Goal: Information Seeking & Learning: Learn about a topic

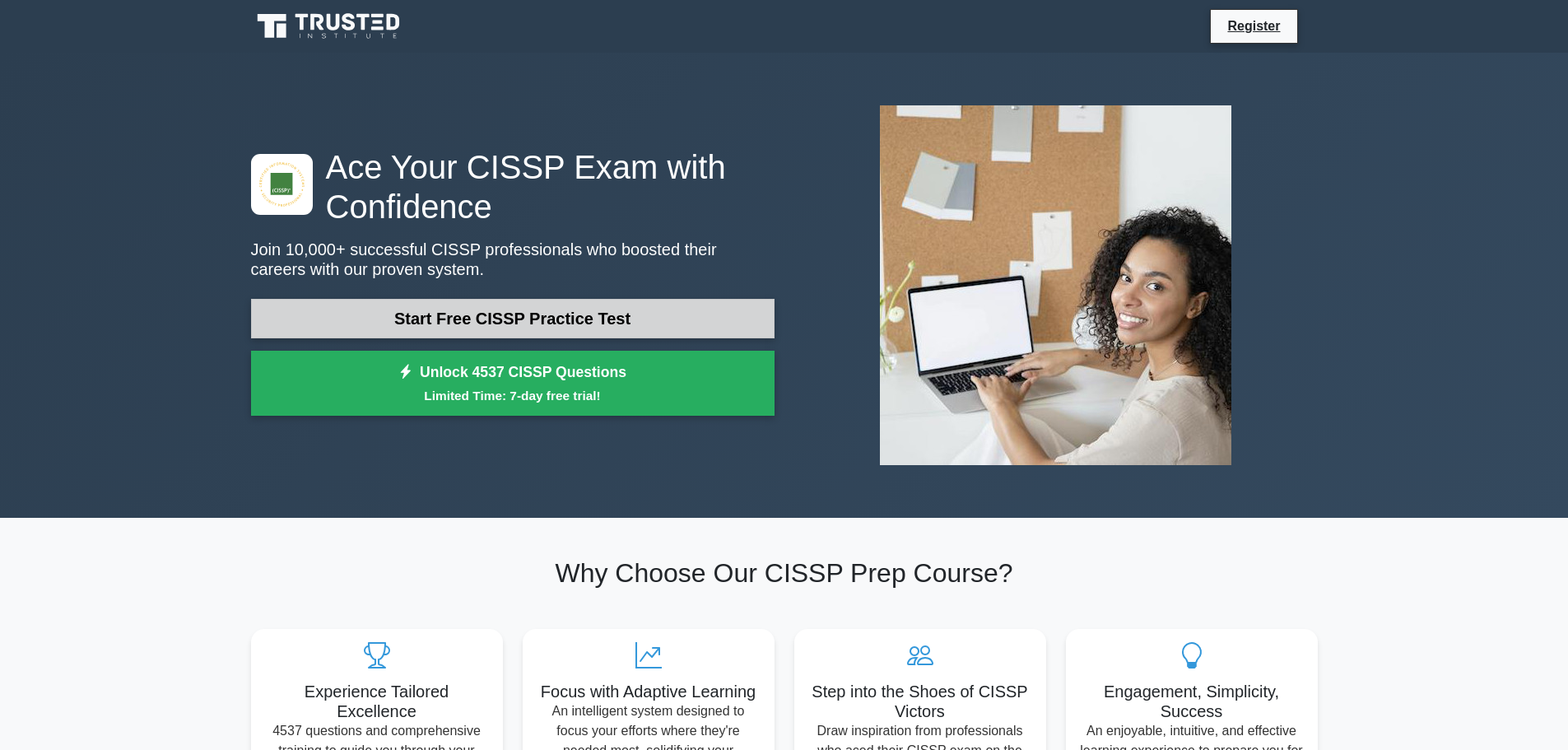
click at [505, 306] on link "Start Free CISSP Practice Test" at bounding box center [513, 319] width 523 height 40
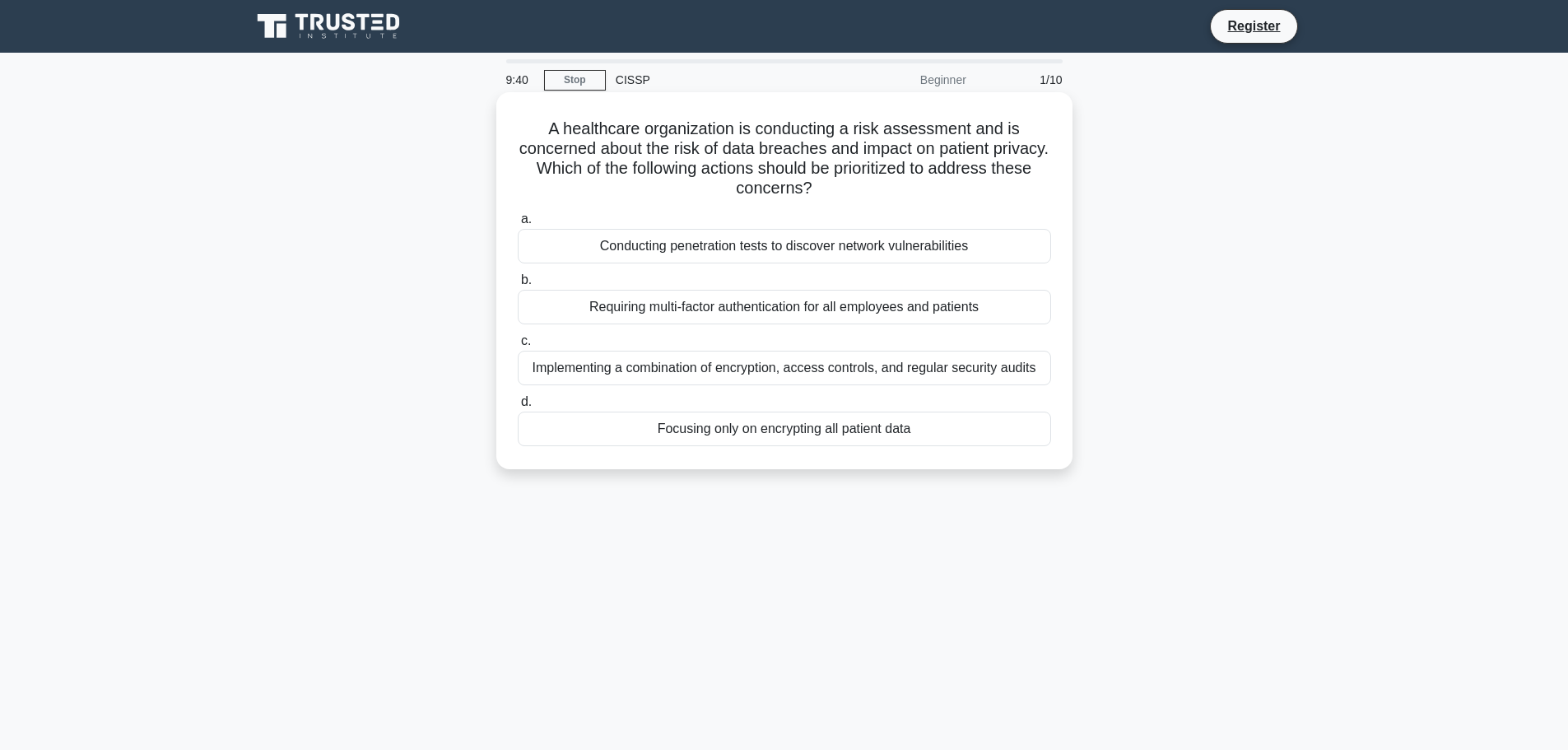
click at [816, 436] on div "Focusing only on encrypting all patient data" at bounding box center [784, 428] width 533 height 35
click at [517, 408] on input "d. Focusing only on encrypting all patient data" at bounding box center [517, 402] width 0 height 11
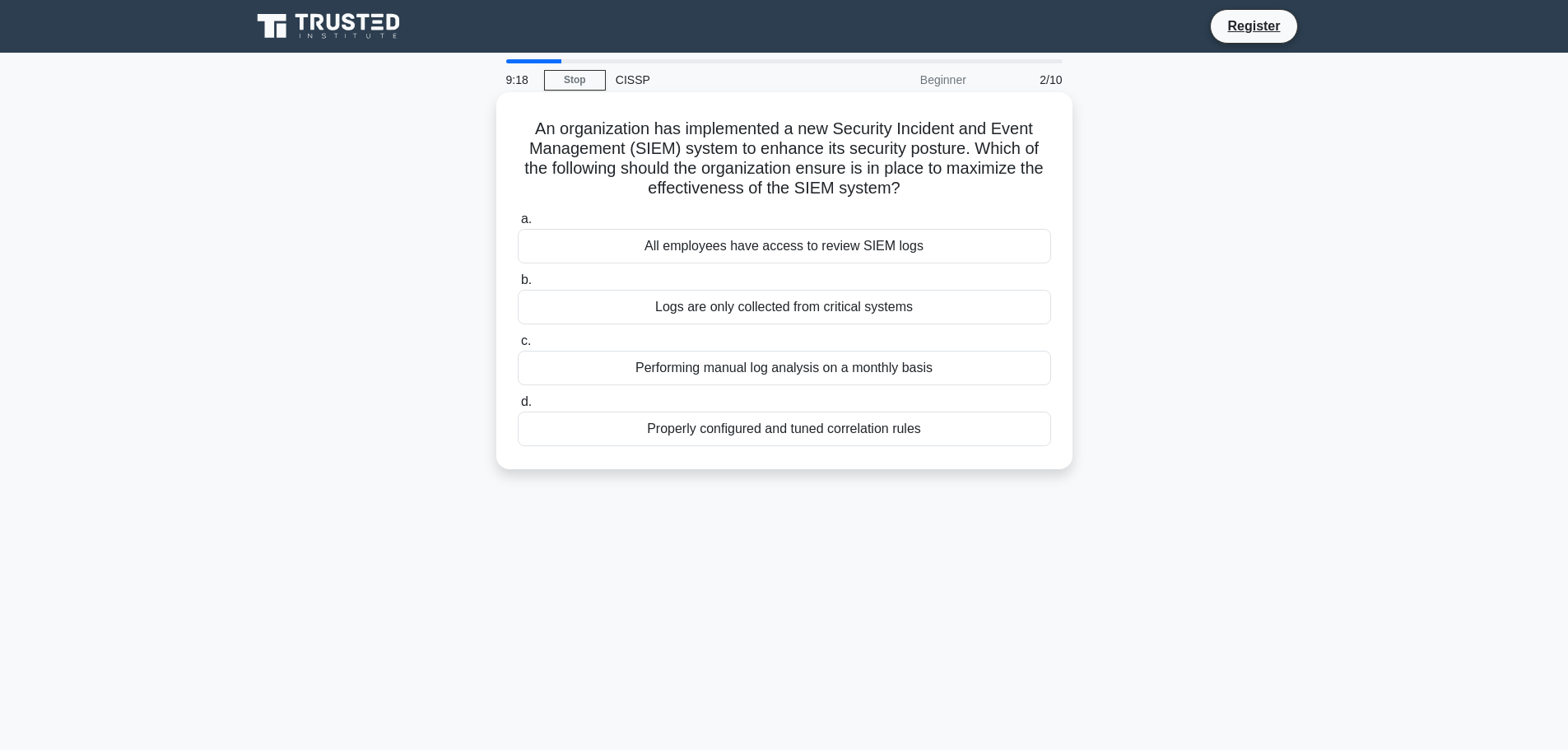
click at [727, 436] on div "Properly configured and tuned correlation rules" at bounding box center [784, 428] width 533 height 35
click at [517, 408] on input "d. Properly configured and tuned correlation rules" at bounding box center [517, 402] width 0 height 11
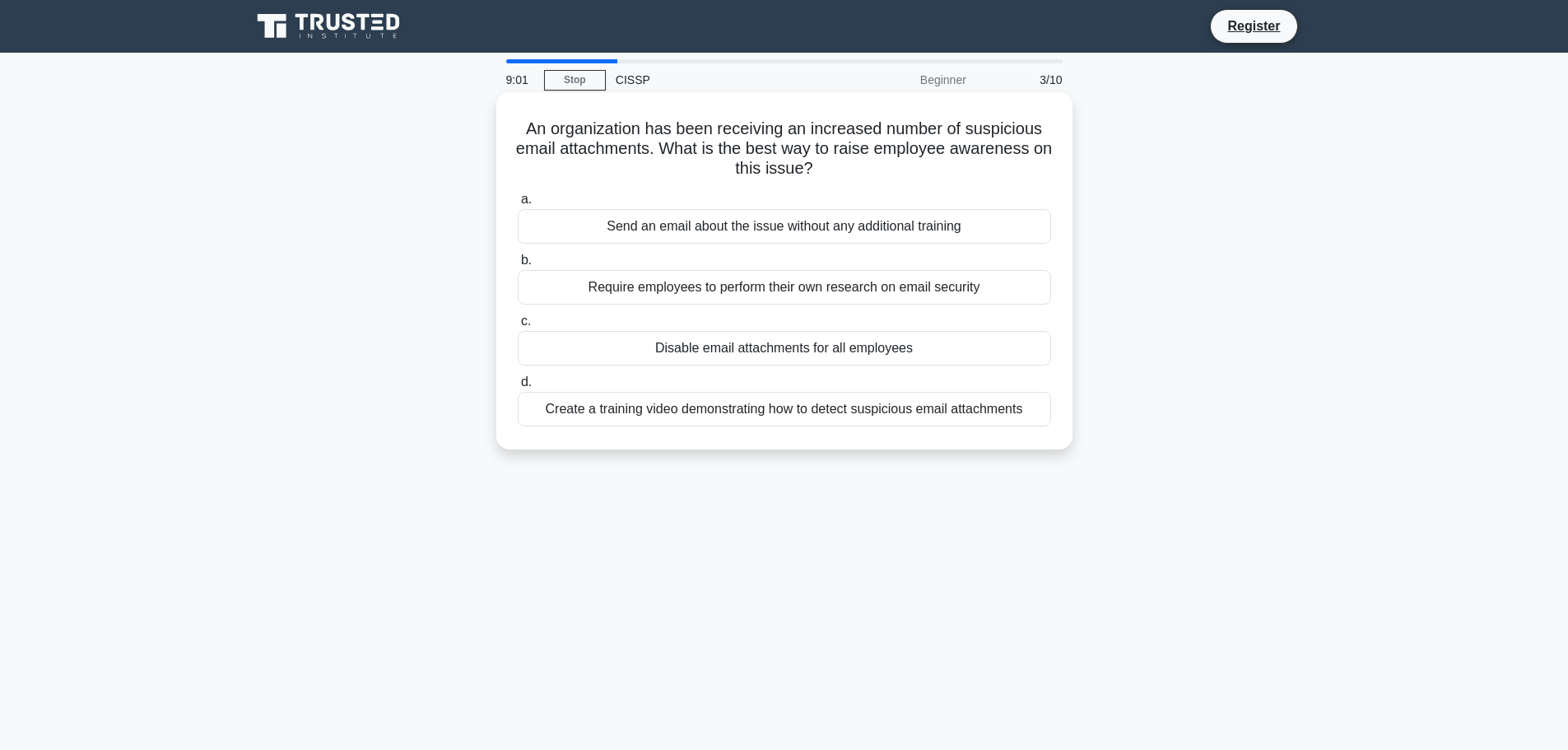
click at [782, 414] on div "Create a training video demonstrating how to detect suspicious email attachments" at bounding box center [784, 409] width 533 height 35
click at [517, 387] on input "d. Create a training video demonstrating how to detect suspicious email attachm…" at bounding box center [517, 382] width 0 height 11
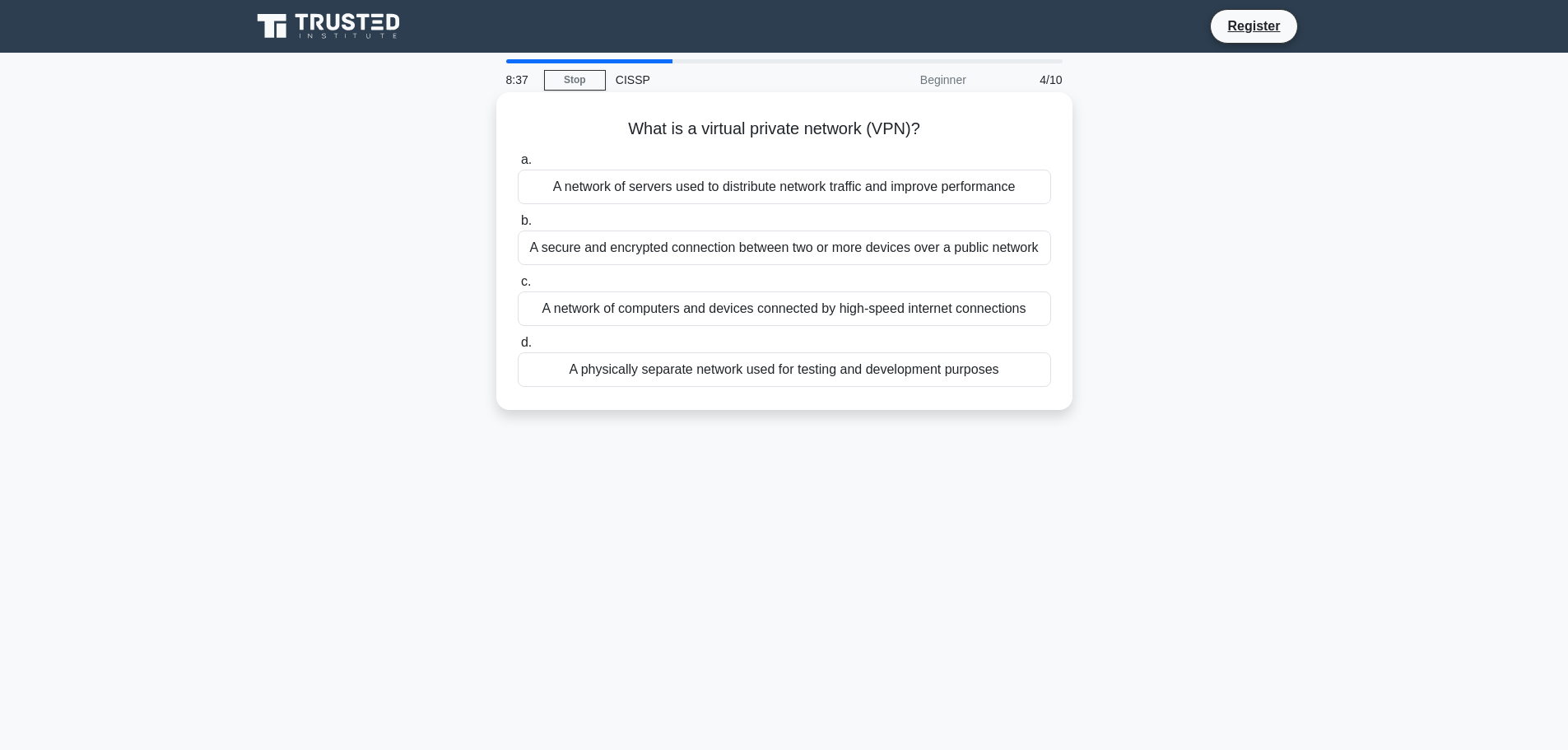
click at [673, 249] on div "A secure and encrypted connection between two or more devices over a public net…" at bounding box center [784, 247] width 533 height 35
click at [517, 226] on input "b. A secure and encrypted connection between two or more devices over a public …" at bounding box center [517, 221] width 0 height 11
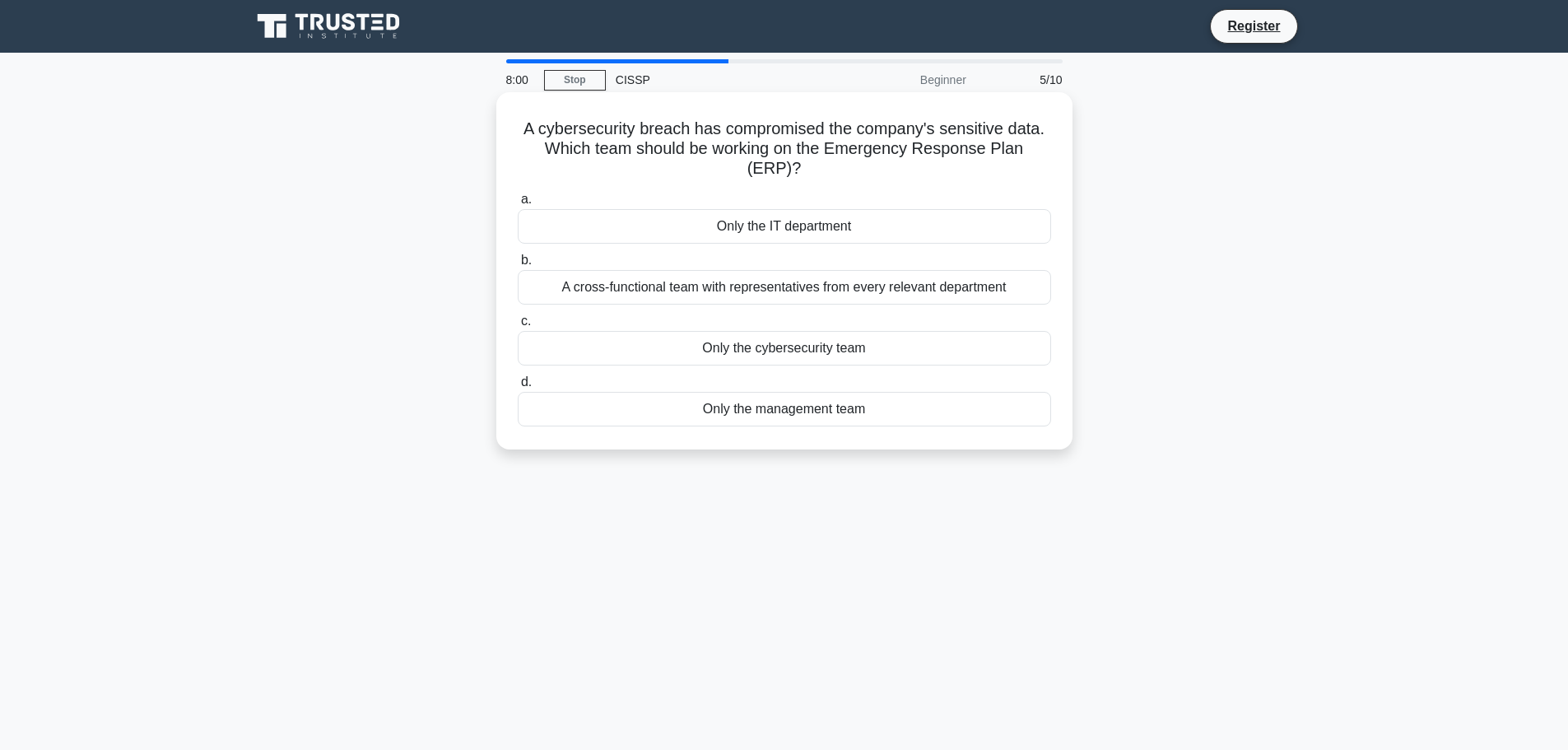
click at [775, 355] on div "Only the cybersecurity team" at bounding box center [784, 347] width 533 height 35
click at [517, 327] on input "c. Only the cybersecurity team" at bounding box center [517, 321] width 0 height 11
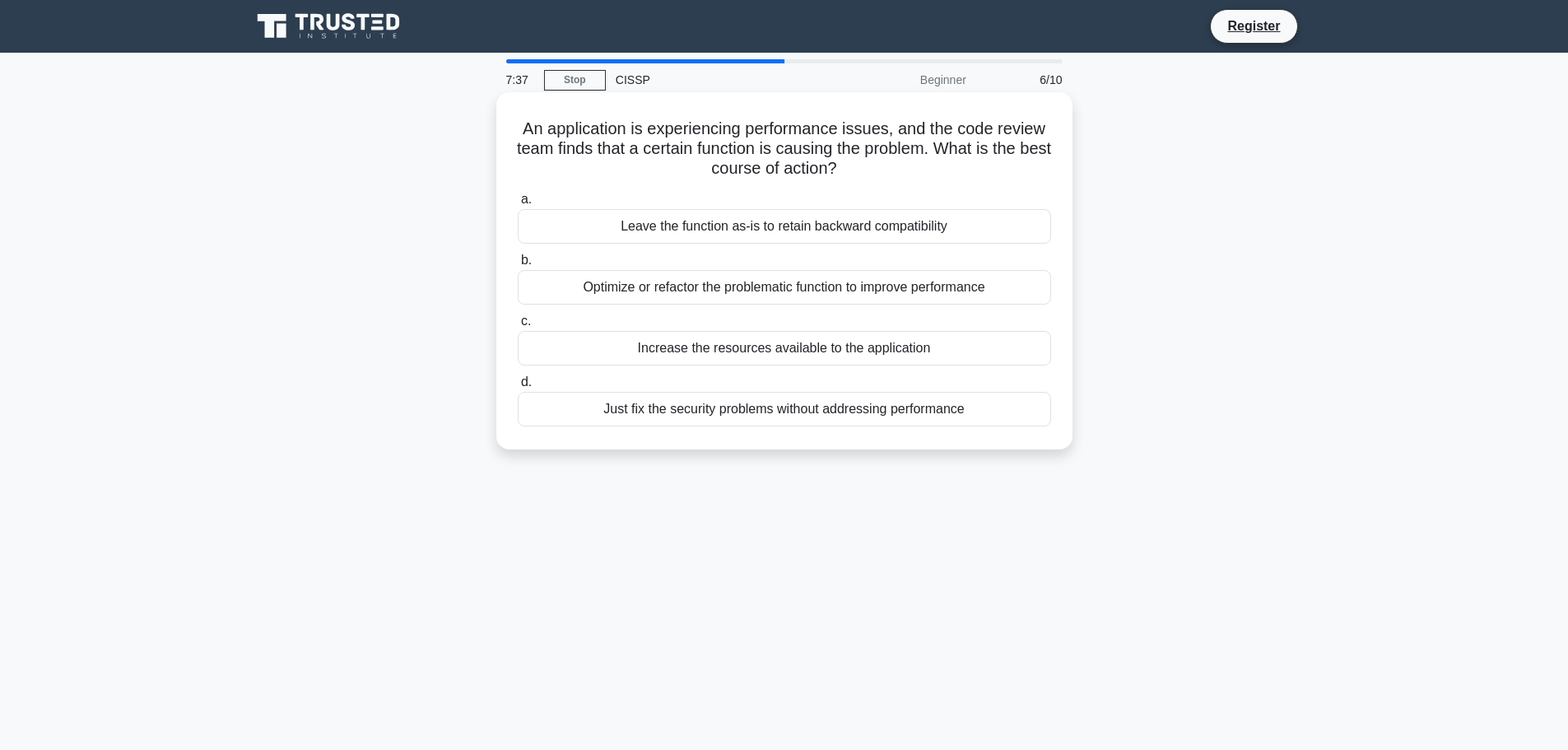
click at [745, 288] on div "Optimize or refactor the problematic function to improve performance" at bounding box center [784, 287] width 533 height 35
click at [517, 266] on input "b. Optimize or refactor the problematic function to improve performance" at bounding box center [517, 260] width 0 height 11
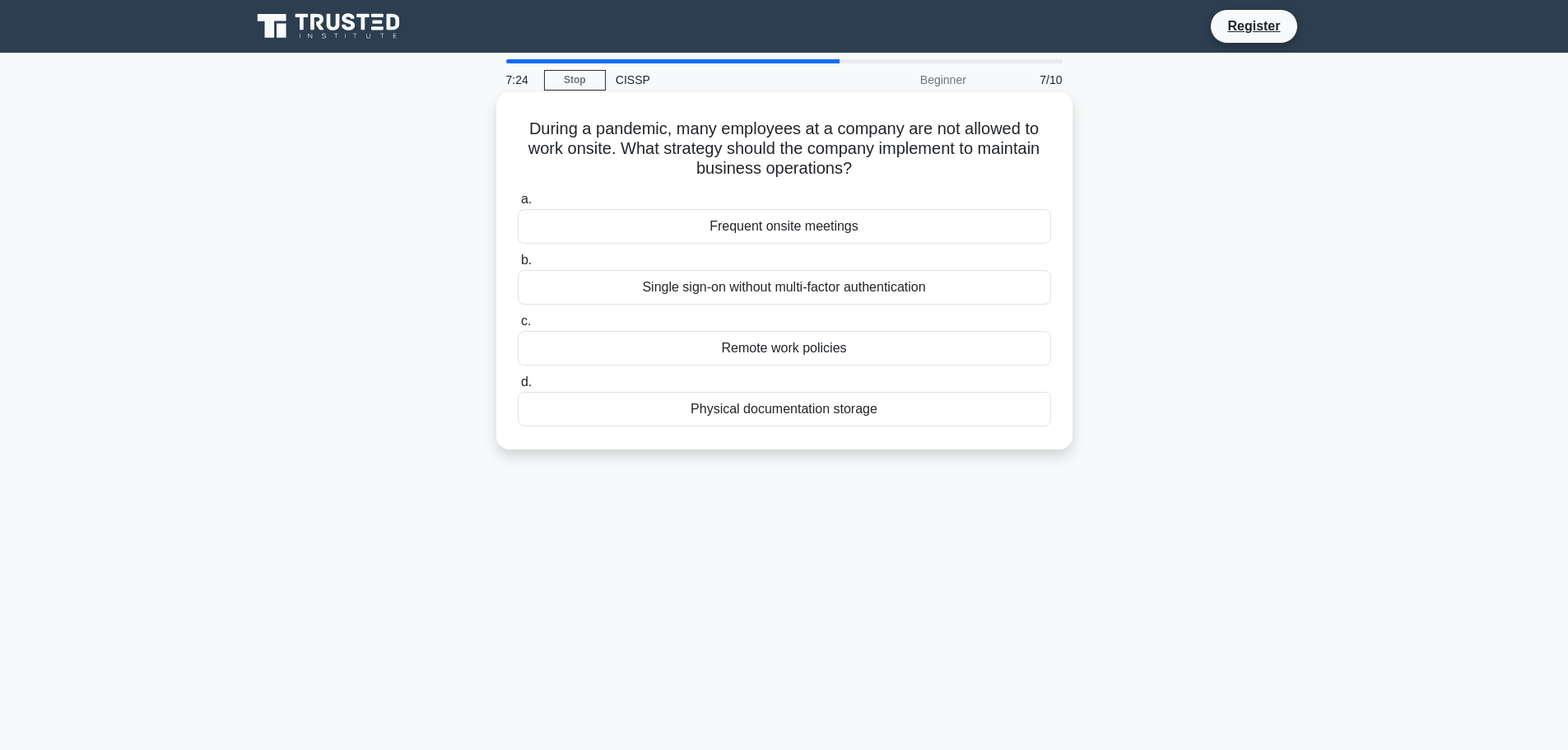
click at [757, 348] on div "Remote work policies" at bounding box center [784, 347] width 533 height 35
click at [517, 327] on input "c. Remote work policies" at bounding box center [517, 321] width 0 height 11
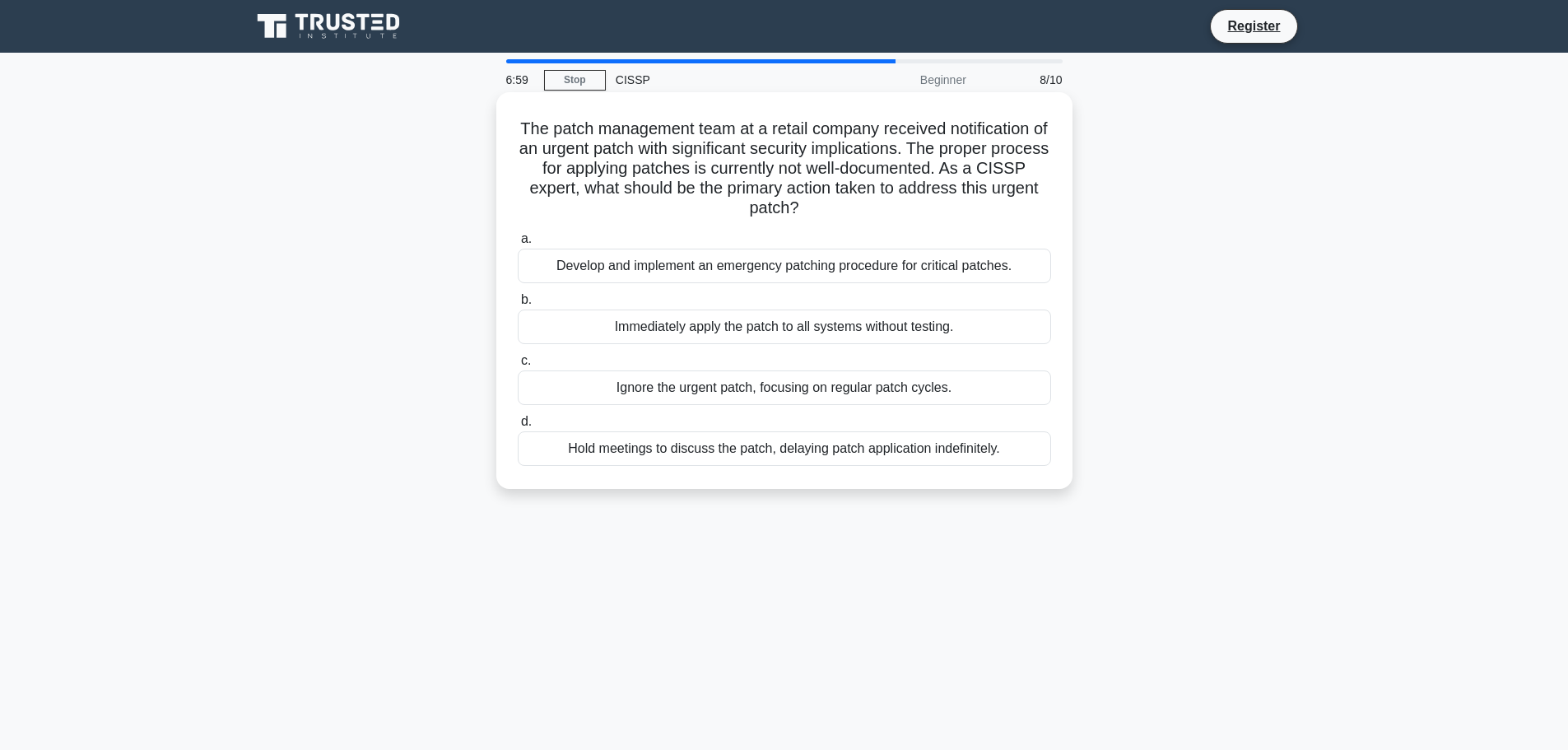
click at [689, 271] on div "Develop and implement an emergency patching procedure for critical patches." at bounding box center [784, 266] width 533 height 35
click at [517, 245] on input "a. Develop and implement an emergency patching procedure for critical patches." at bounding box center [517, 239] width 0 height 11
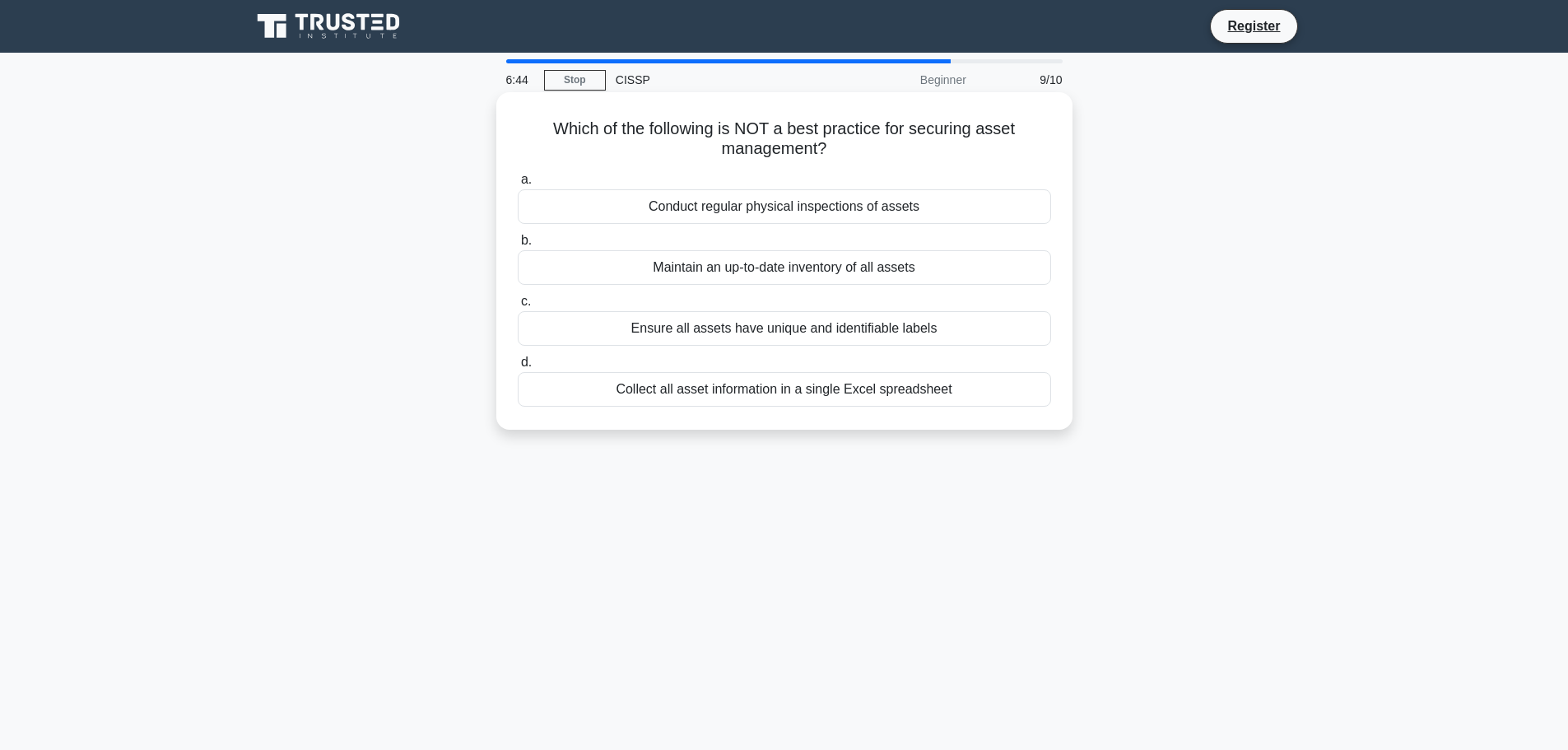
click at [773, 390] on div "Collect all asset information in a single Excel spreadsheet" at bounding box center [784, 389] width 533 height 35
click at [517, 368] on input "d. Collect all asset information in a single Excel spreadsheet" at bounding box center [517, 362] width 0 height 11
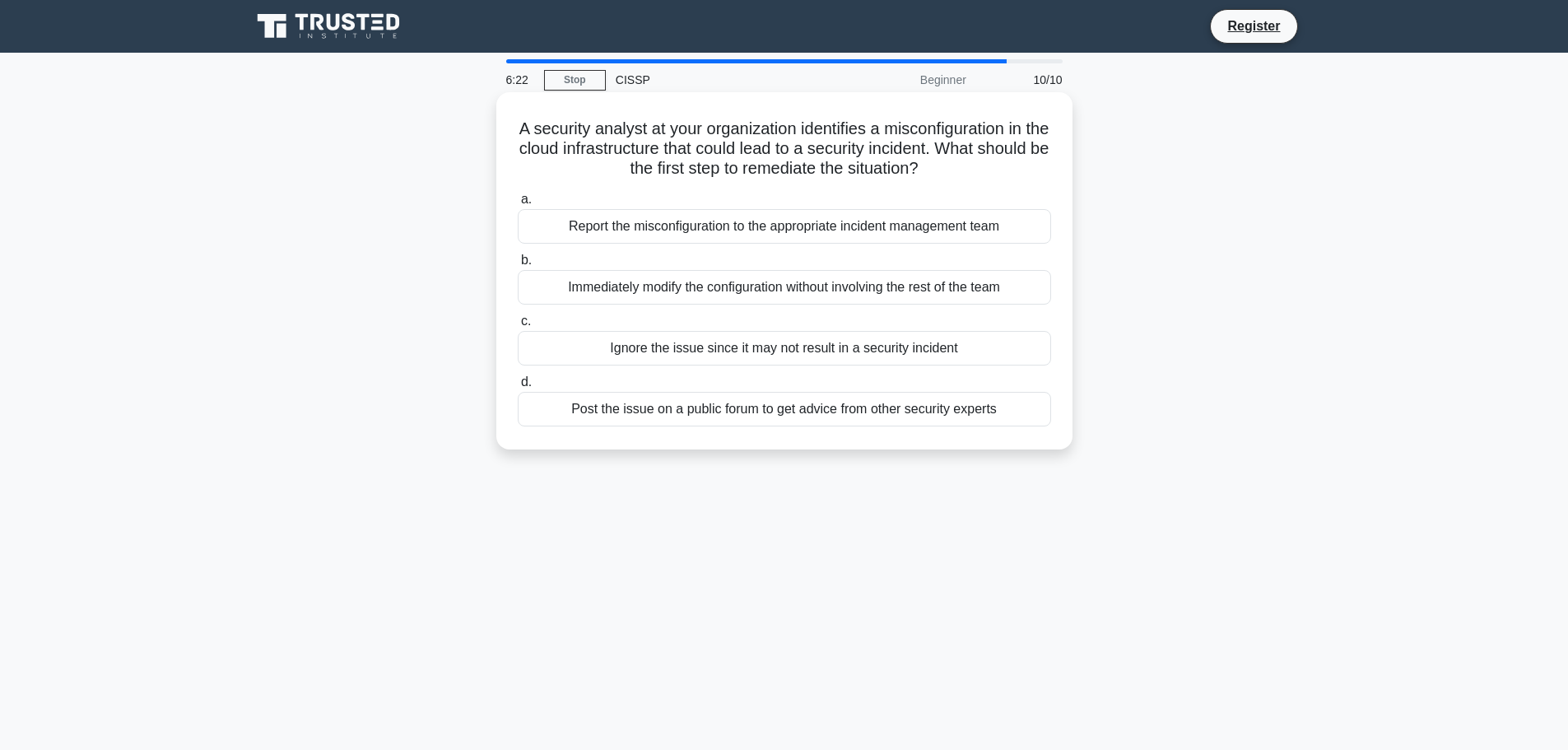
click at [745, 225] on div "Report the misconfiguration to the appropriate incident management team" at bounding box center [784, 226] width 533 height 35
click at [517, 205] on input "a. Report the misconfiguration to the appropriate incident management team" at bounding box center [517, 200] width 0 height 11
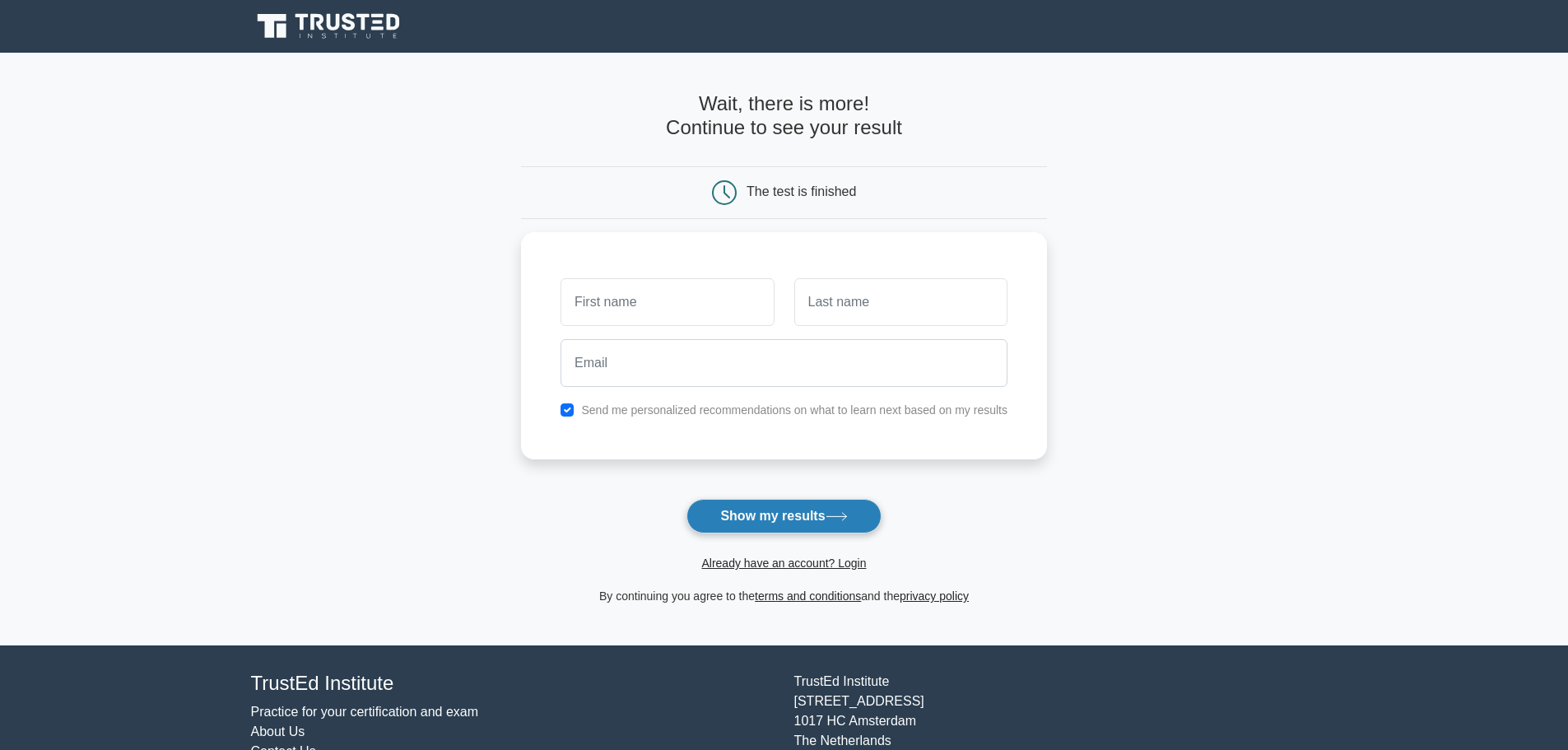
click at [792, 516] on button "Show my results" at bounding box center [783, 516] width 195 height 35
type input "RR"
type input "AA"
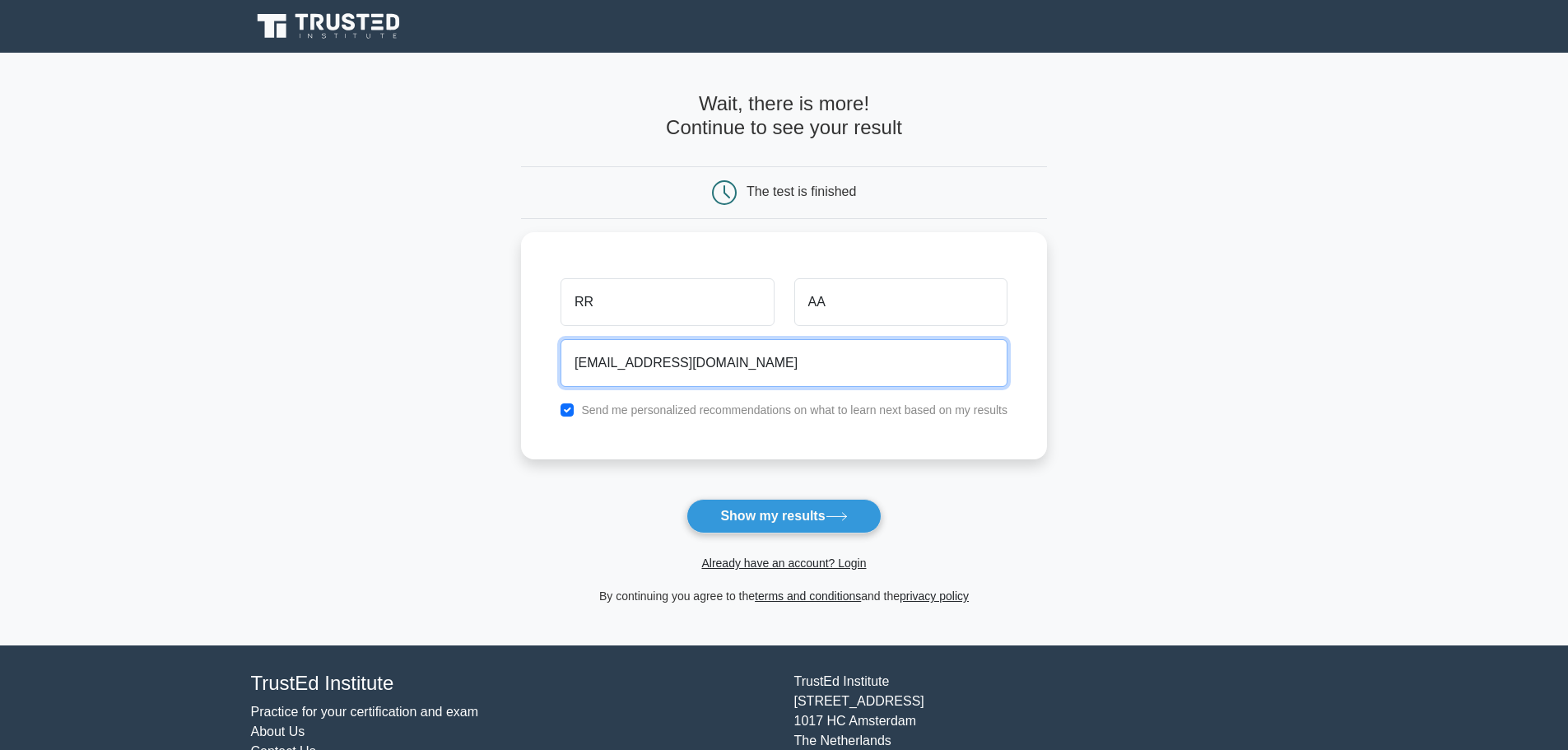
type input "rr.aa@fmail.com"
click at [686, 499] on button "Show my results" at bounding box center [783, 516] width 195 height 35
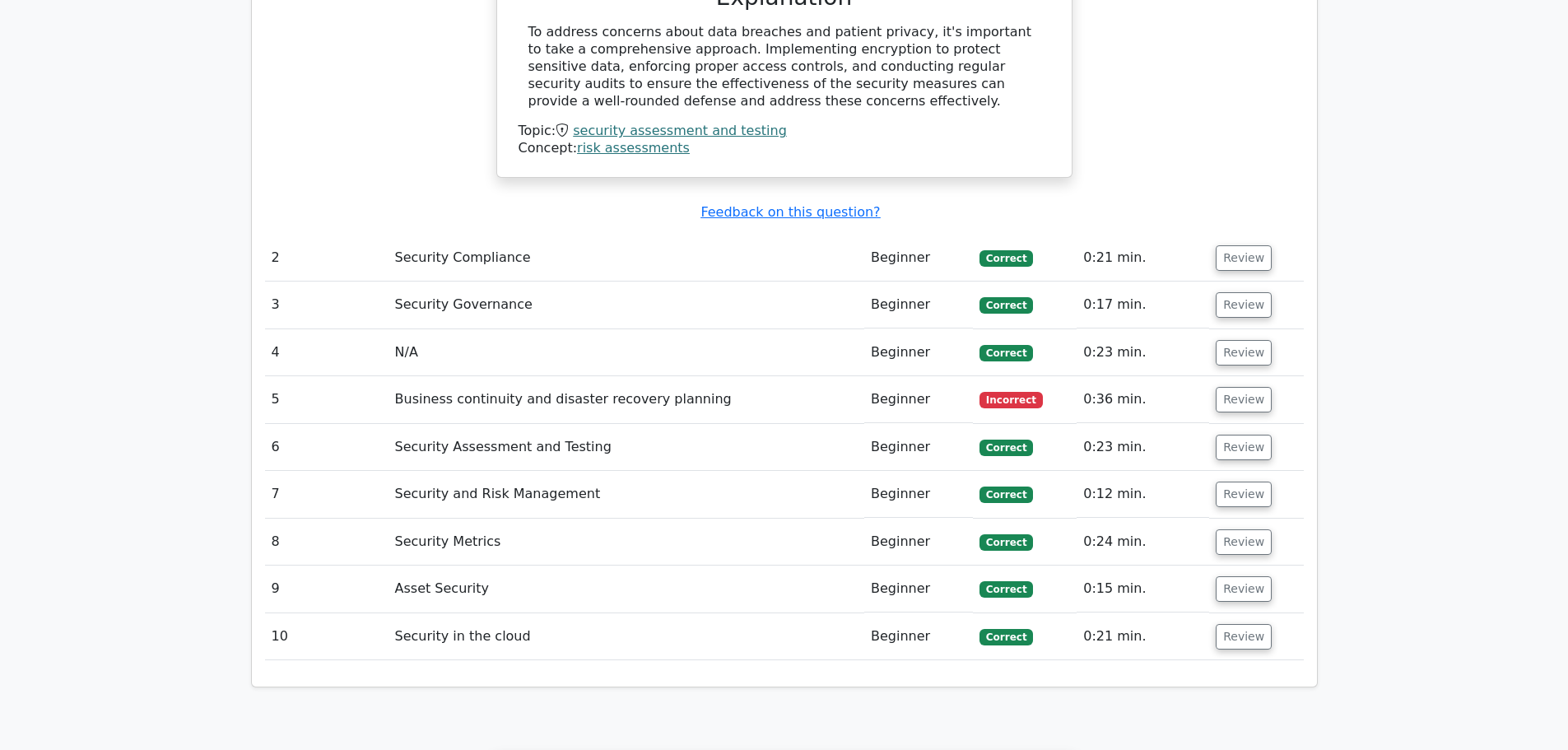
scroll to position [1892, 0]
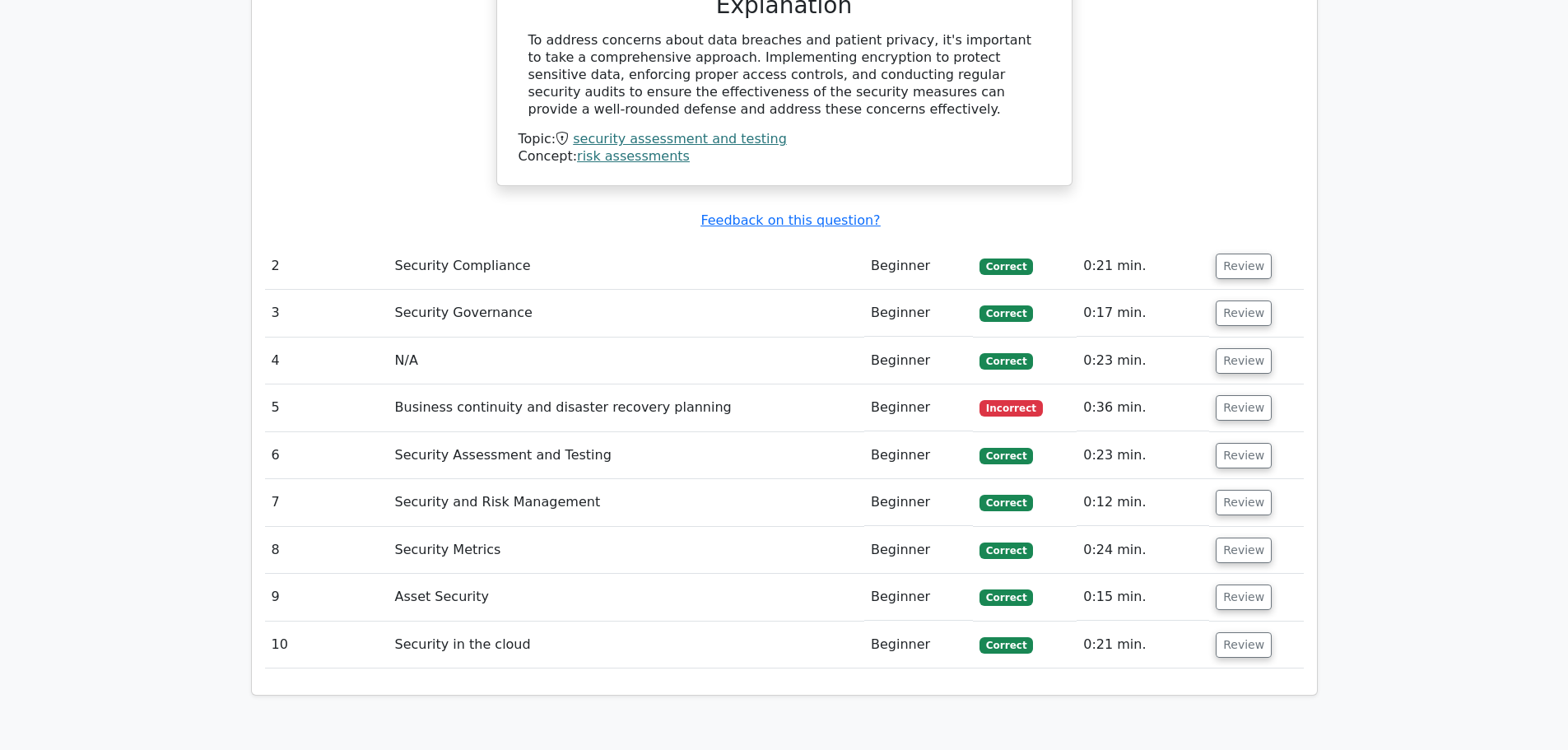
click at [713, 384] on td "Business continuity and disaster recovery planning" at bounding box center [626, 407] width 476 height 47
click at [1227, 395] on button "Review" at bounding box center [1244, 408] width 56 height 25
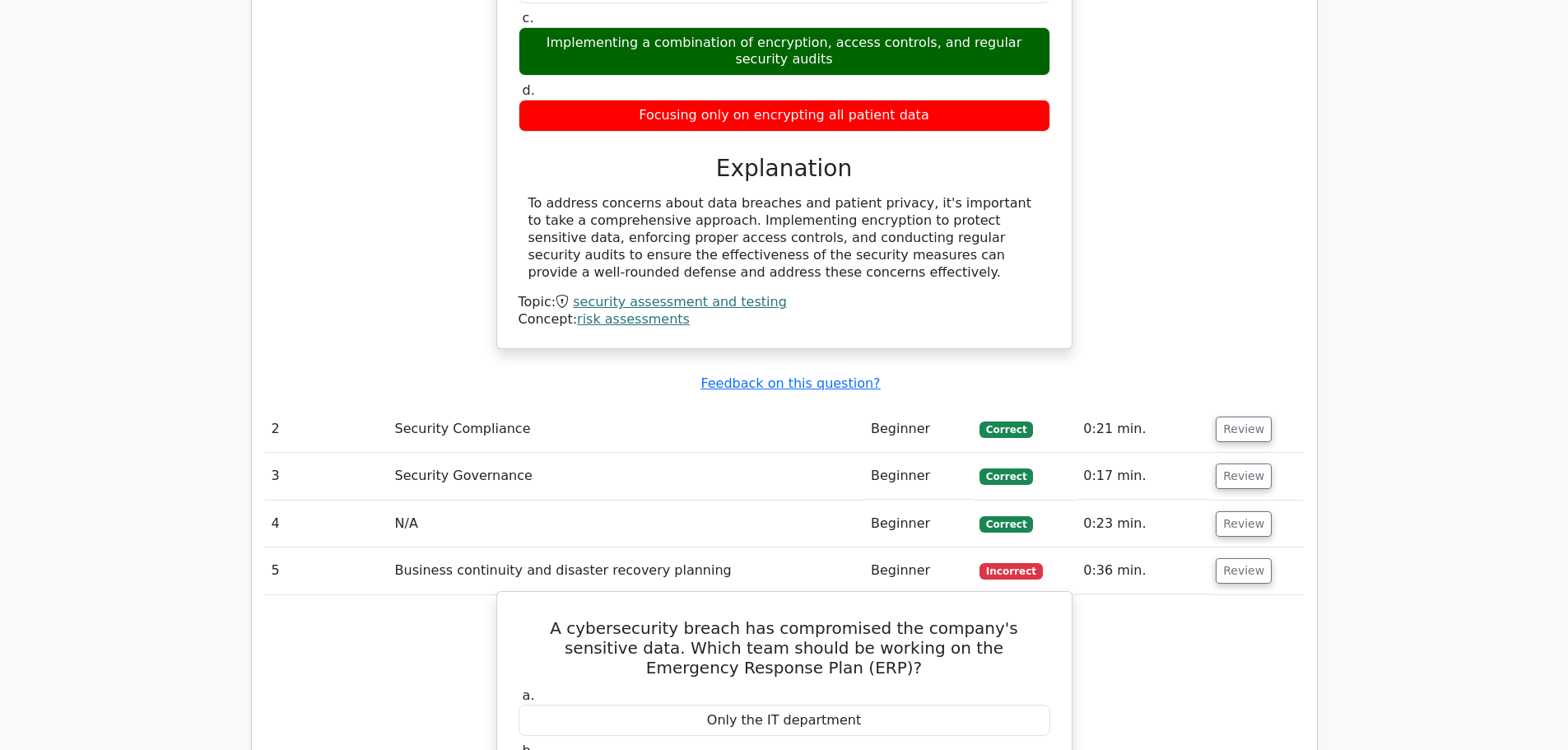
scroll to position [1728, 0]
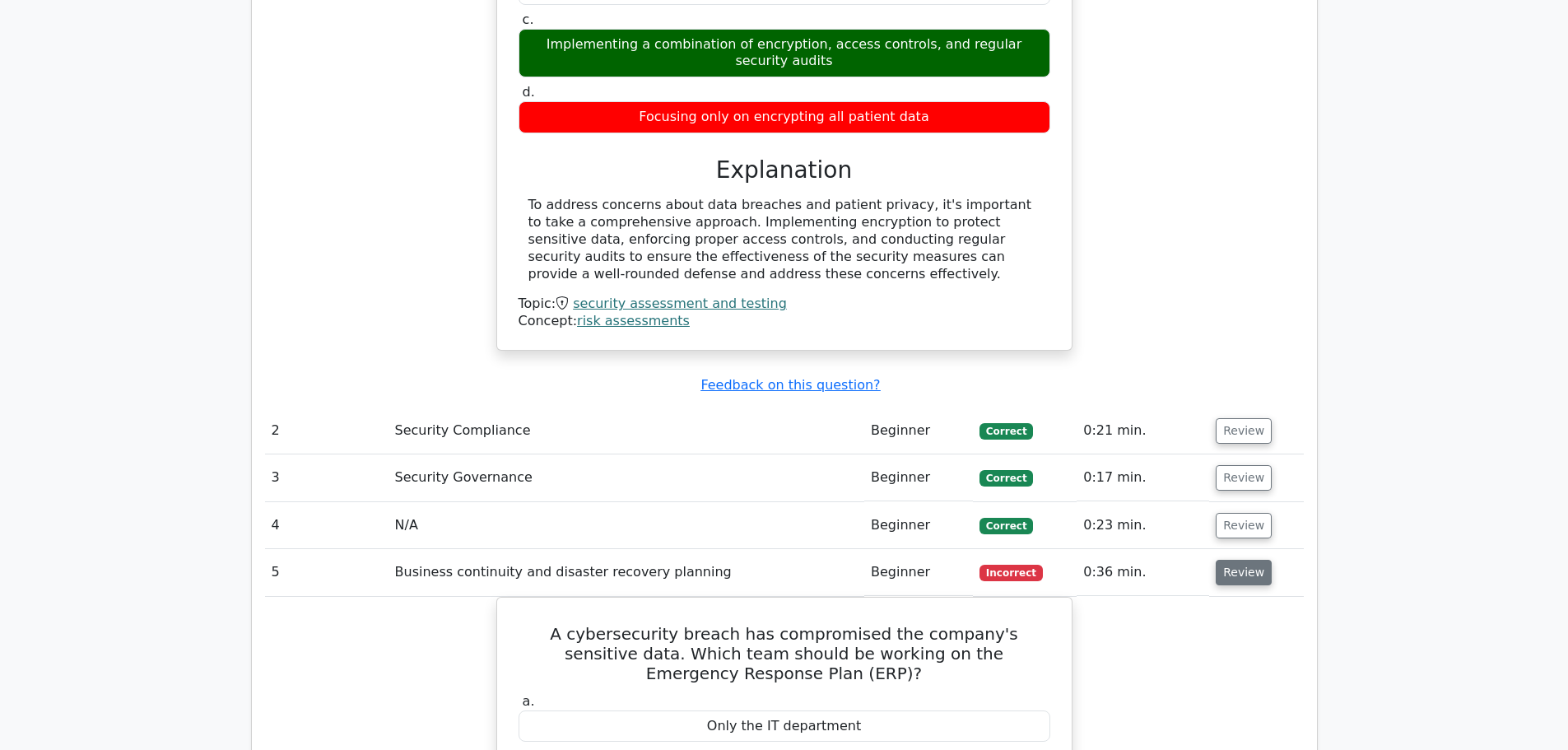
click at [1242, 560] on button "Review" at bounding box center [1244, 572] width 56 height 25
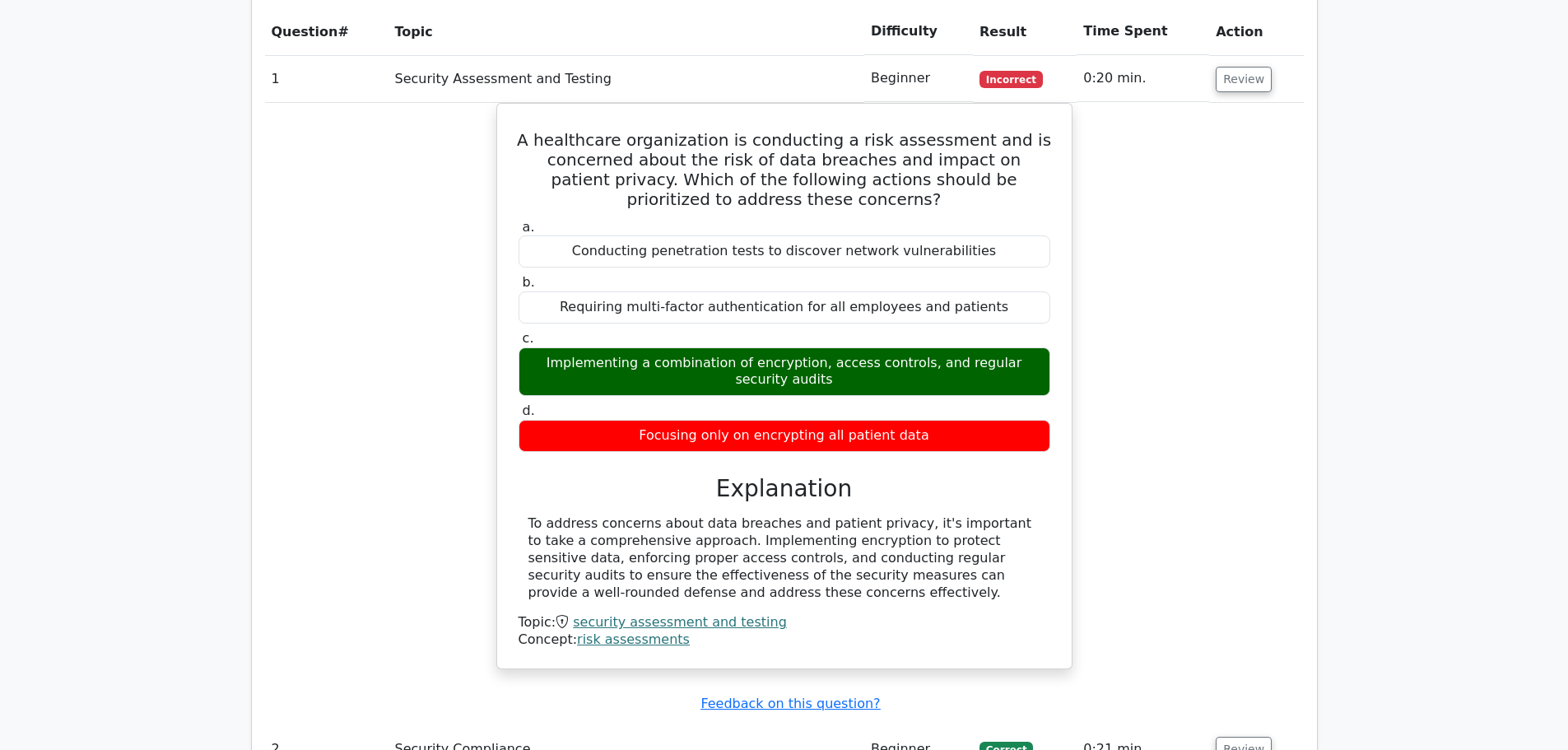
scroll to position [1234, 0]
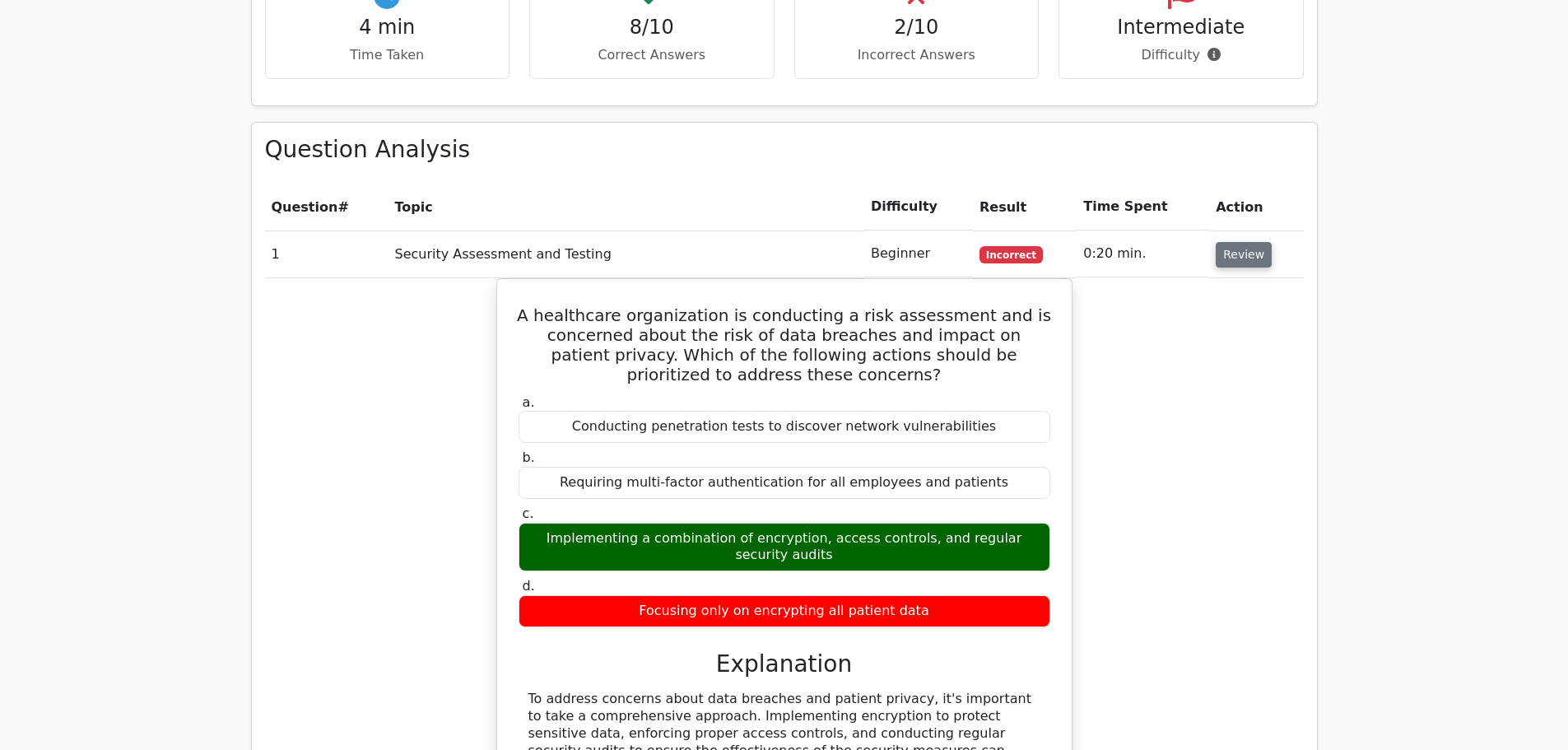
click at [1254, 242] on button "Review" at bounding box center [1244, 255] width 56 height 25
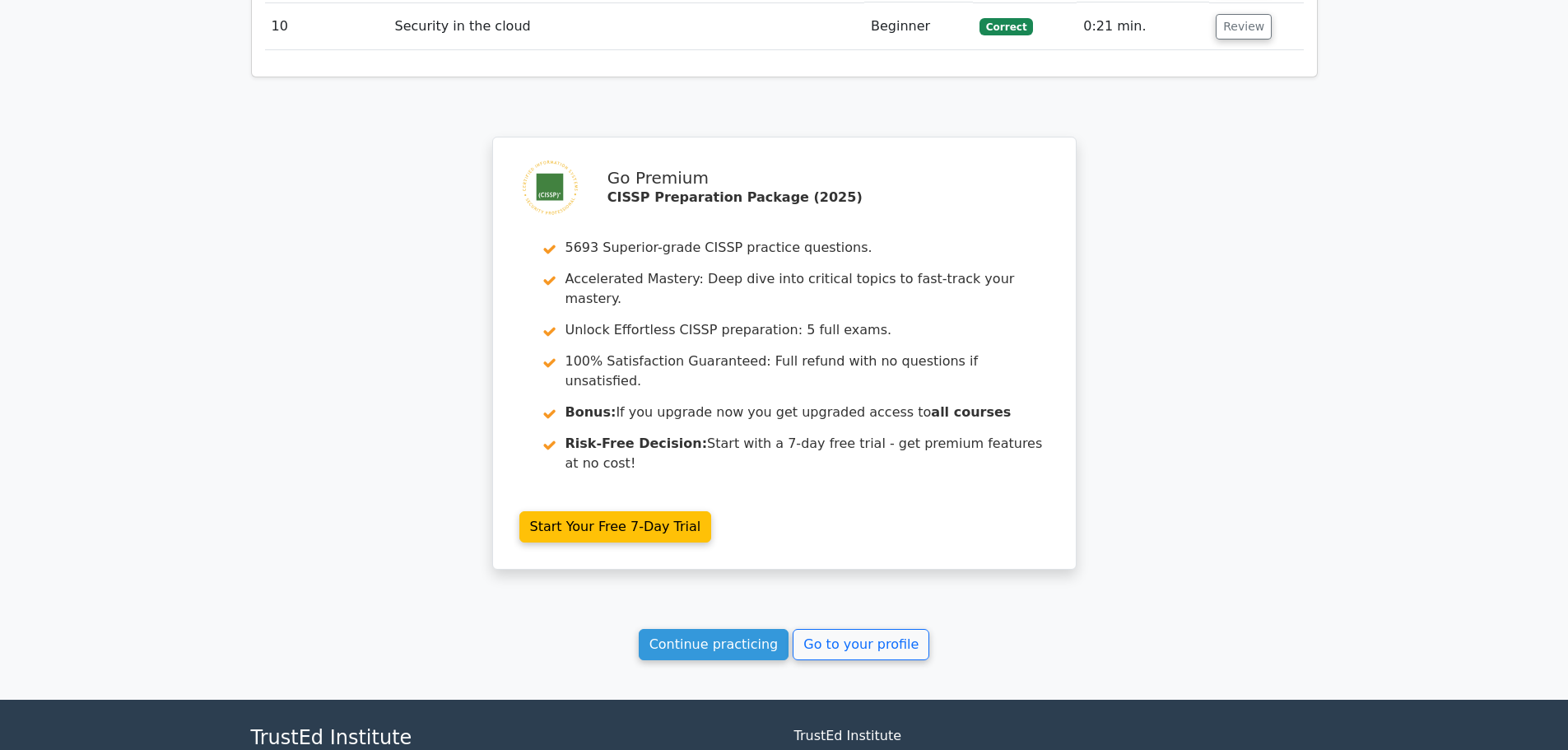
scroll to position [1892, 0]
click at [893, 628] on link "Go to your profile" at bounding box center [860, 643] width 137 height 31
